Goal: Navigation & Orientation: Go to known website

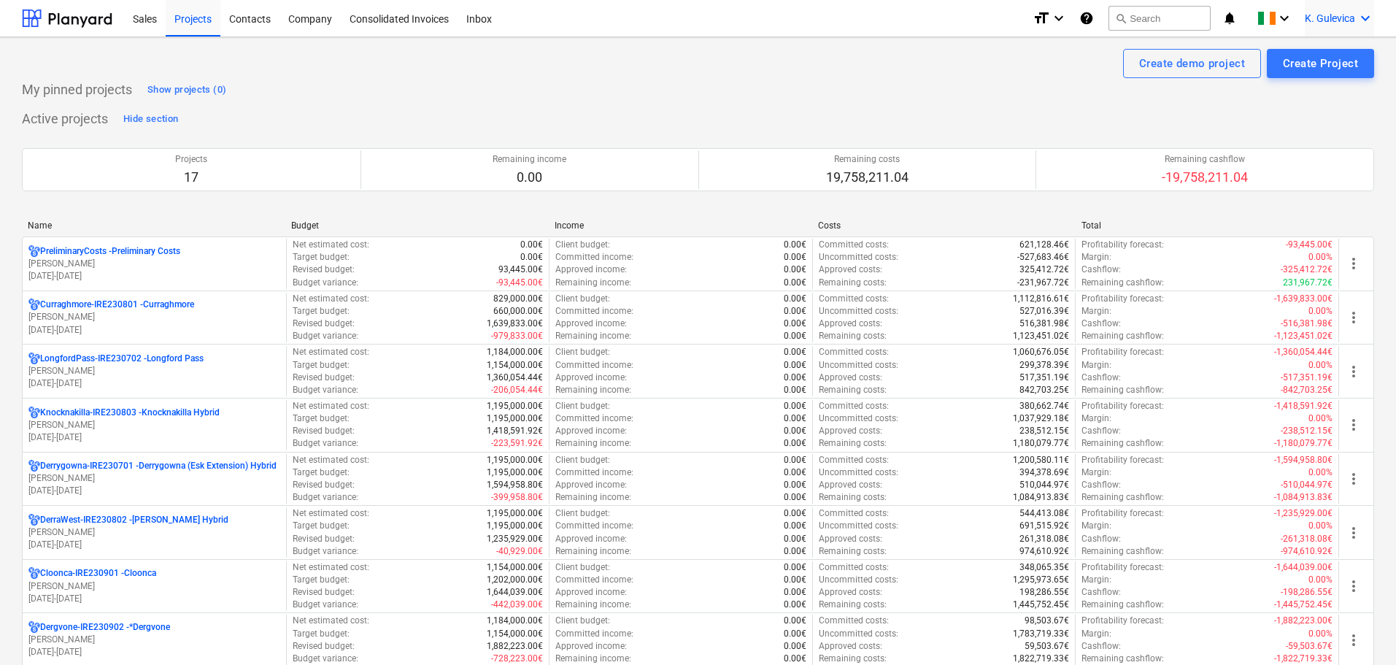
click at [1324, 25] on div "K. Gulevica keyboard_arrow_down" at bounding box center [1339, 18] width 69 height 36
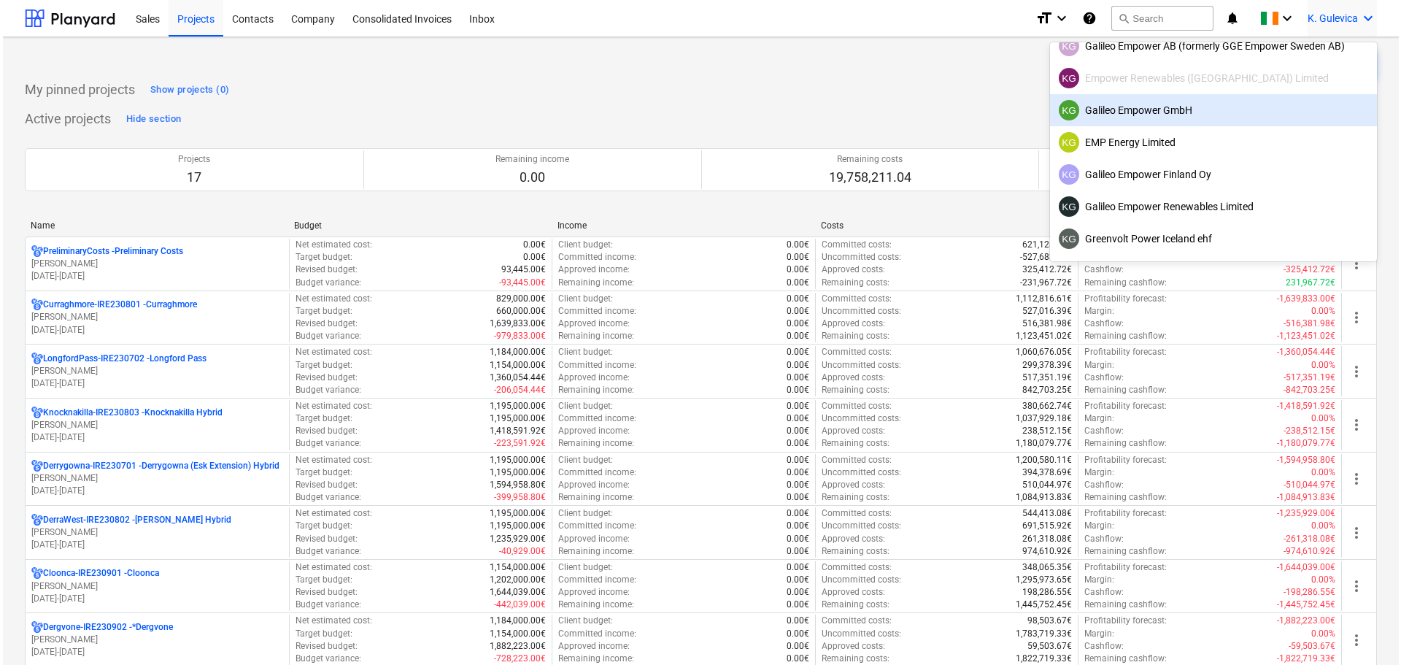
scroll to position [92, 0]
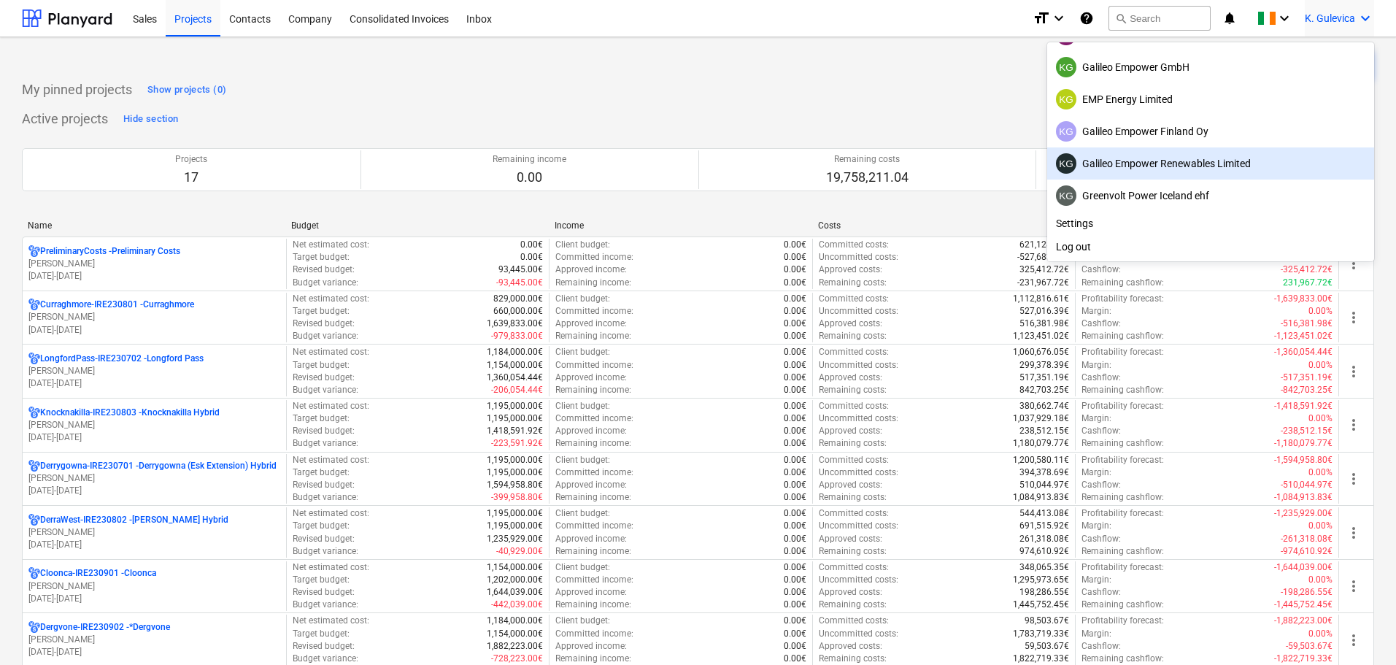
click at [1139, 167] on div "KG Galileo Empower Renewables Limited" at bounding box center [1210, 163] width 309 height 20
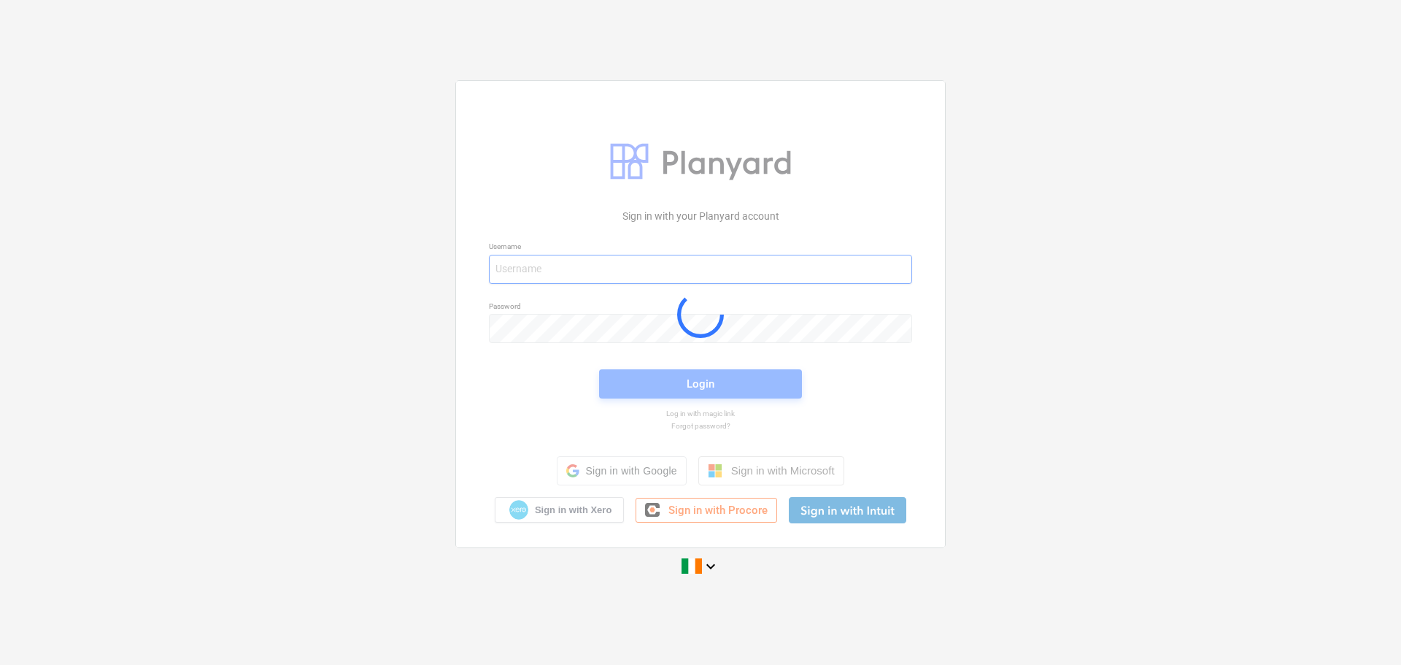
type input "[EMAIL_ADDRESS][DOMAIN_NAME]"
